Goal: Information Seeking & Learning: Learn about a topic

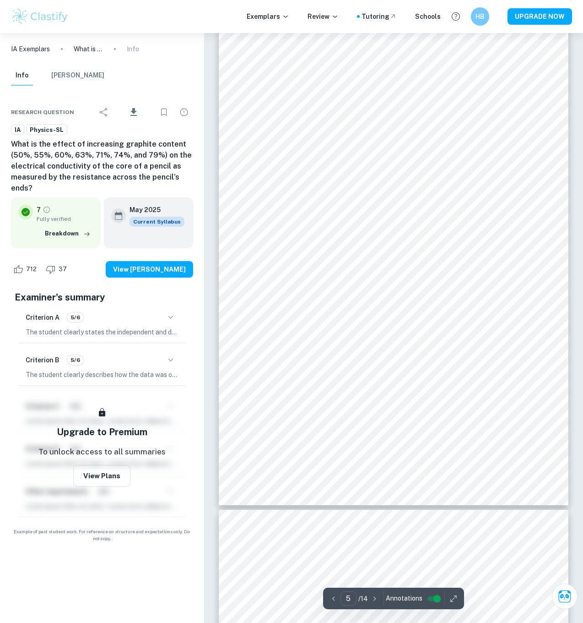
scroll to position [2145, 0]
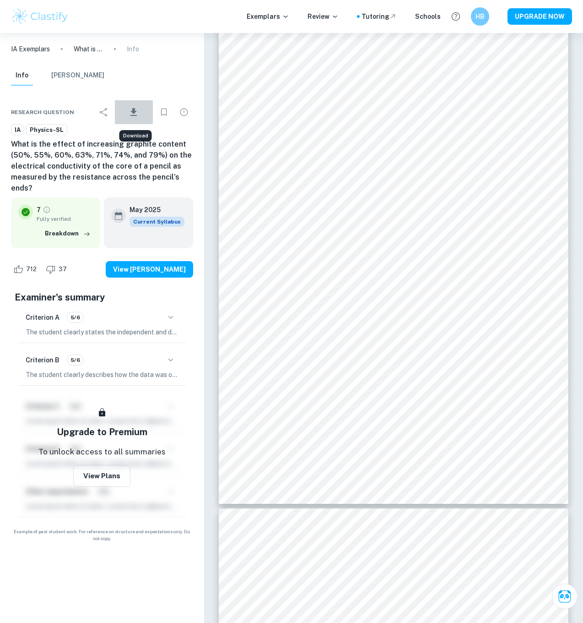
click at [135, 112] on icon "Download" at bounding box center [133, 112] width 6 height 8
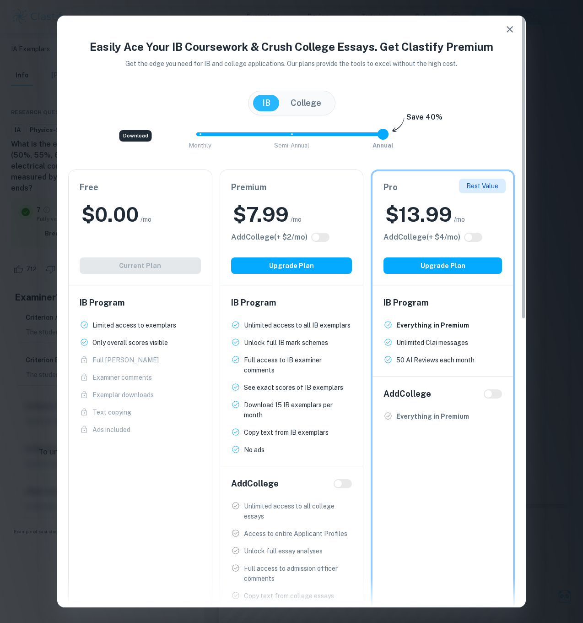
click at [120, 268] on div "Free $ 0.00 /mo Add College (+ $ 2 /mo) Current Plan" at bounding box center [140, 227] width 143 height 115
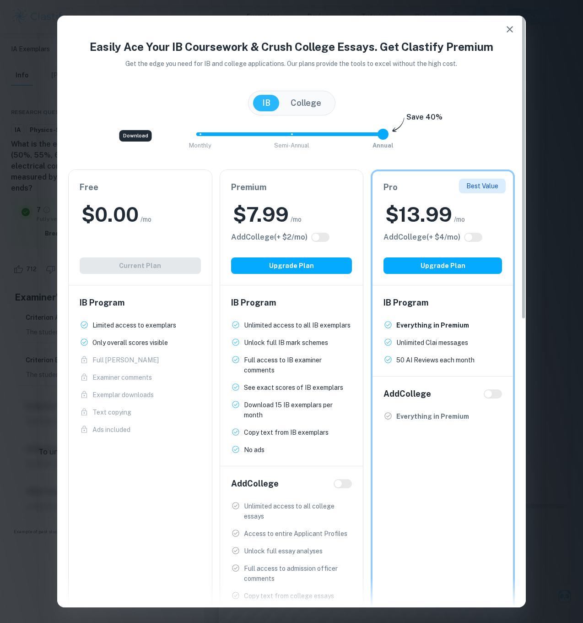
click at [29, 147] on div "Easily Ace Your IB Coursework & Crush College Essays. Get Clastify Premium Get …" at bounding box center [291, 311] width 583 height 623
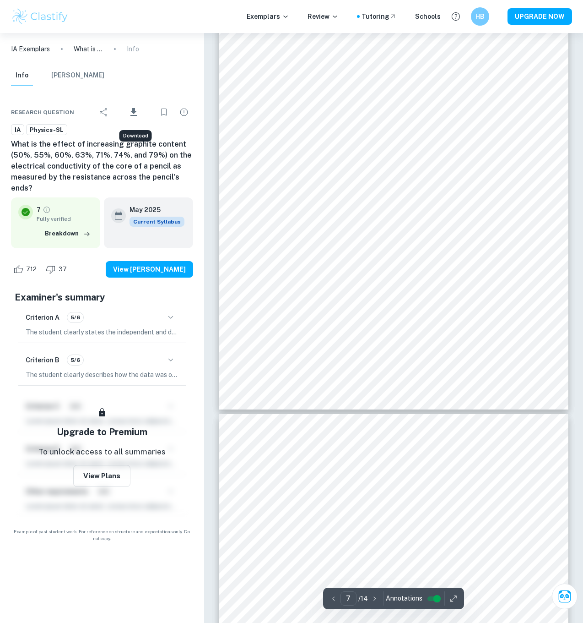
scroll to position [3240, 0]
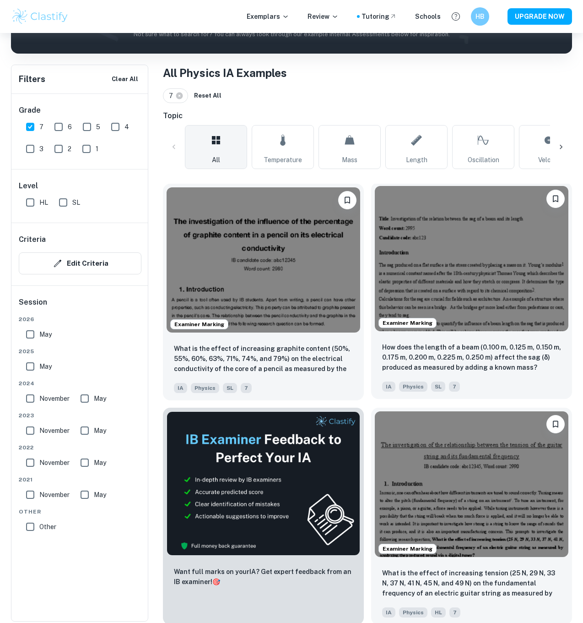
scroll to position [155, 0]
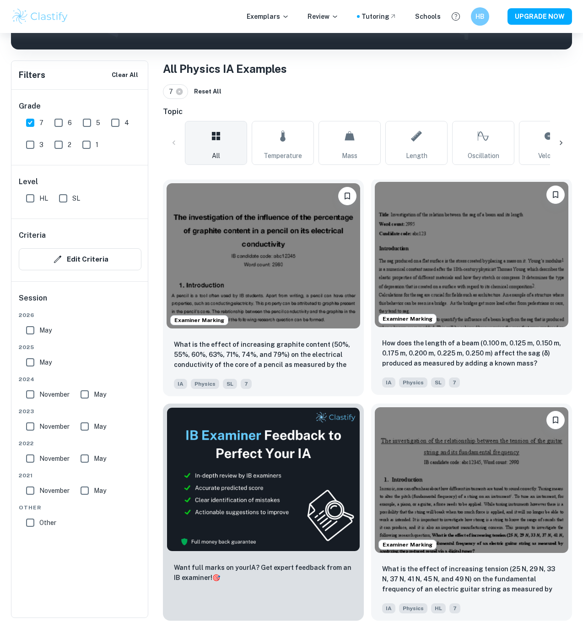
click at [431, 248] on img at bounding box center [472, 254] width 194 height 145
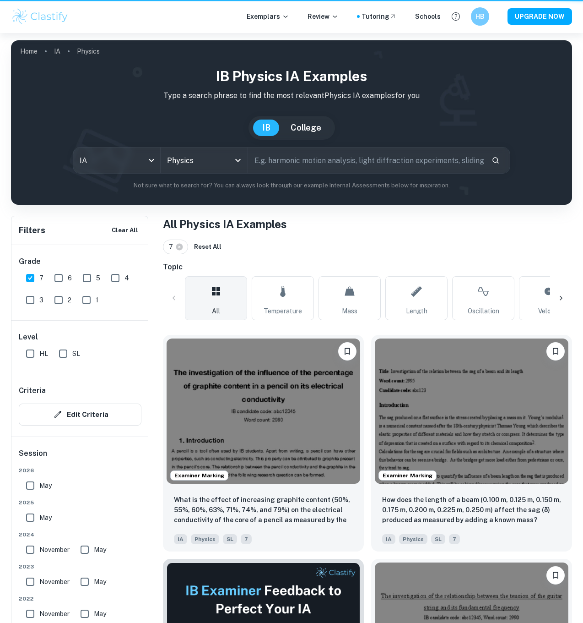
scroll to position [155, 0]
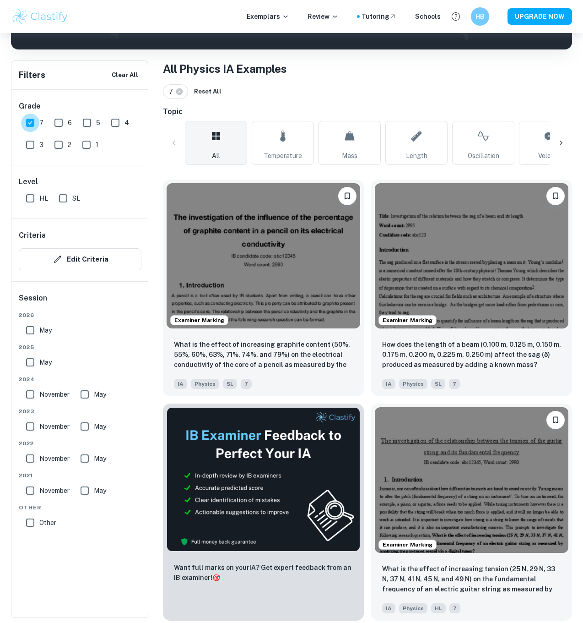
click at [35, 123] on input "7" at bounding box center [30, 123] width 18 height 18
checkbox input "false"
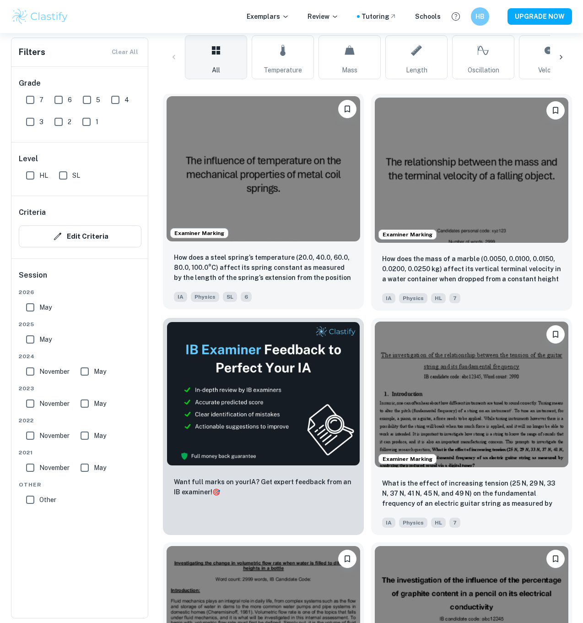
click at [273, 227] on img at bounding box center [264, 168] width 194 height 145
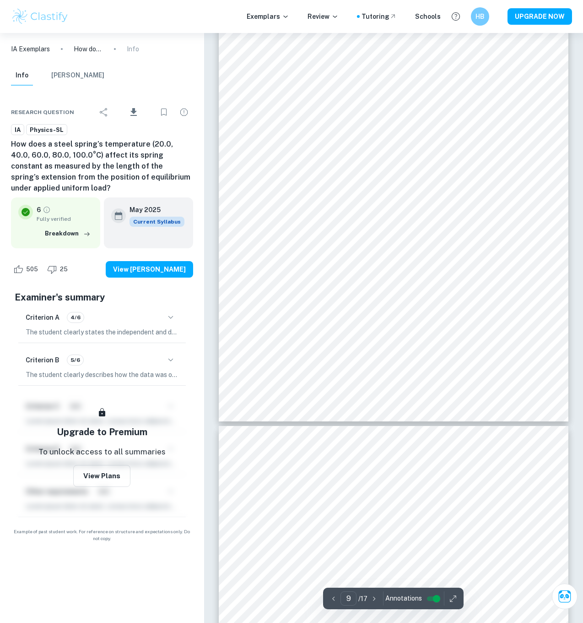
scroll to position [4282, 0]
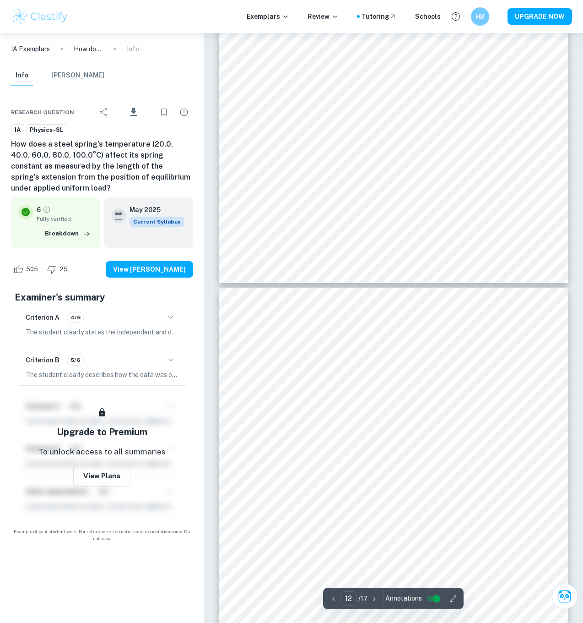
type input "11"
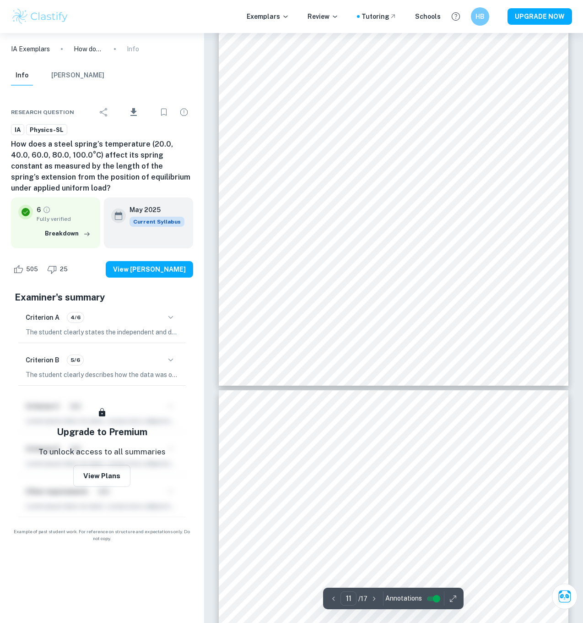
scroll to position [5316, 0]
